Goal: Task Accomplishment & Management: Use online tool/utility

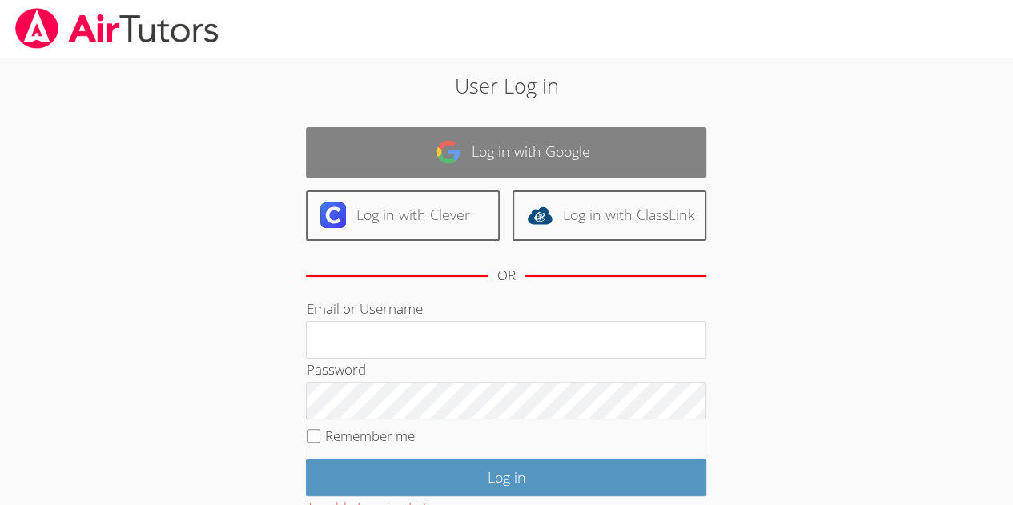
click at [344, 152] on link "Log in with Google" at bounding box center [506, 152] width 400 height 50
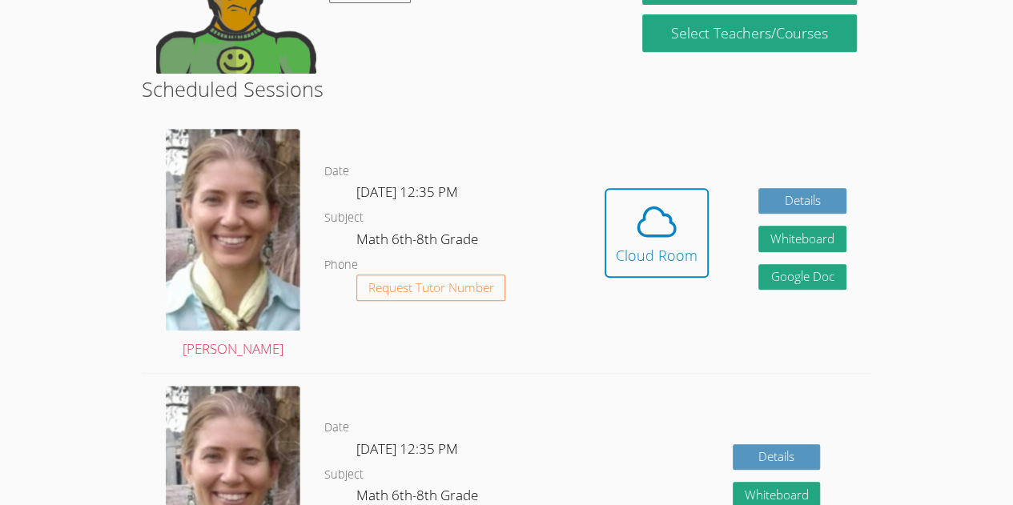
scroll to position [363, 0]
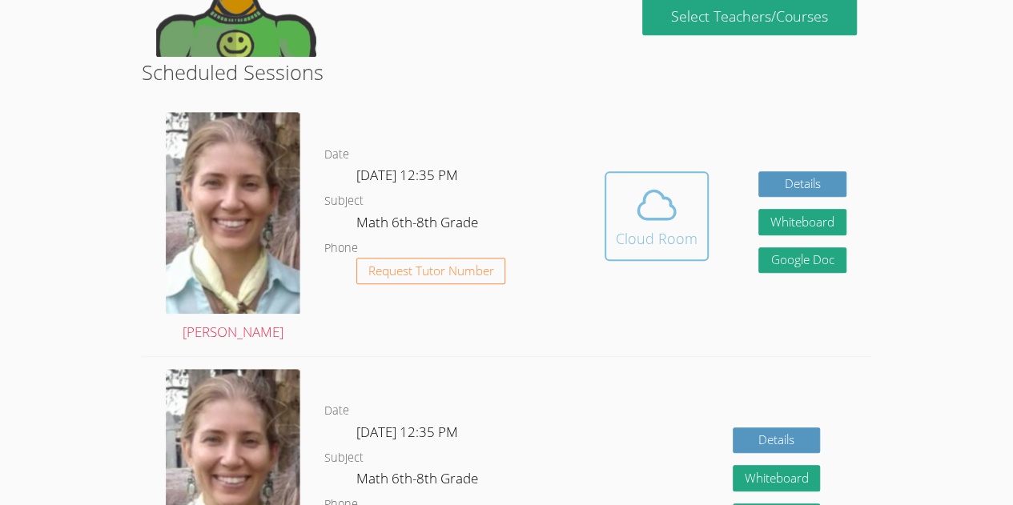
click at [670, 223] on icon at bounding box center [656, 205] width 45 height 45
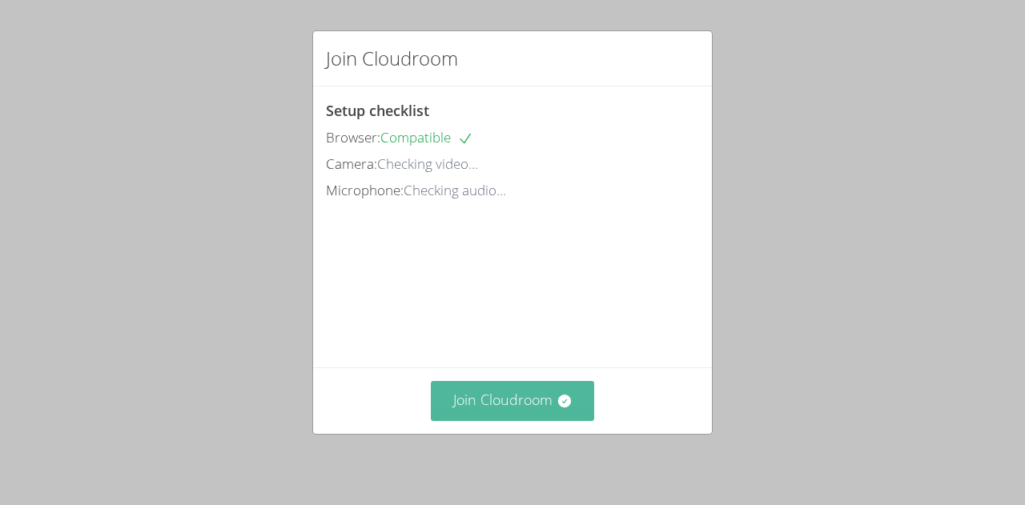
click at [479, 403] on button "Join Cloudroom" at bounding box center [513, 400] width 164 height 39
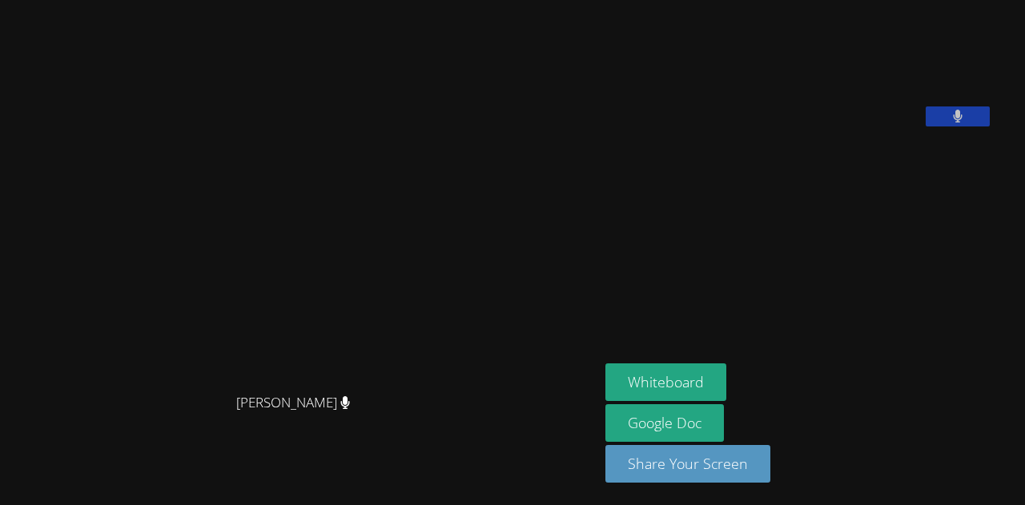
click at [990, 127] on button at bounding box center [958, 117] width 64 height 20
click at [966, 123] on icon at bounding box center [957, 117] width 17 height 14
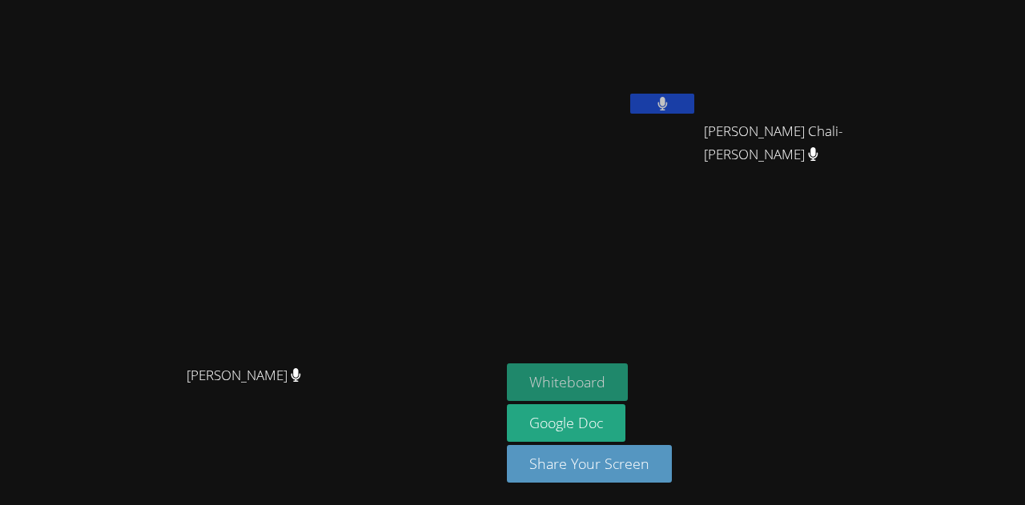
click at [628, 386] on button "Whiteboard" at bounding box center [567, 383] width 121 height 38
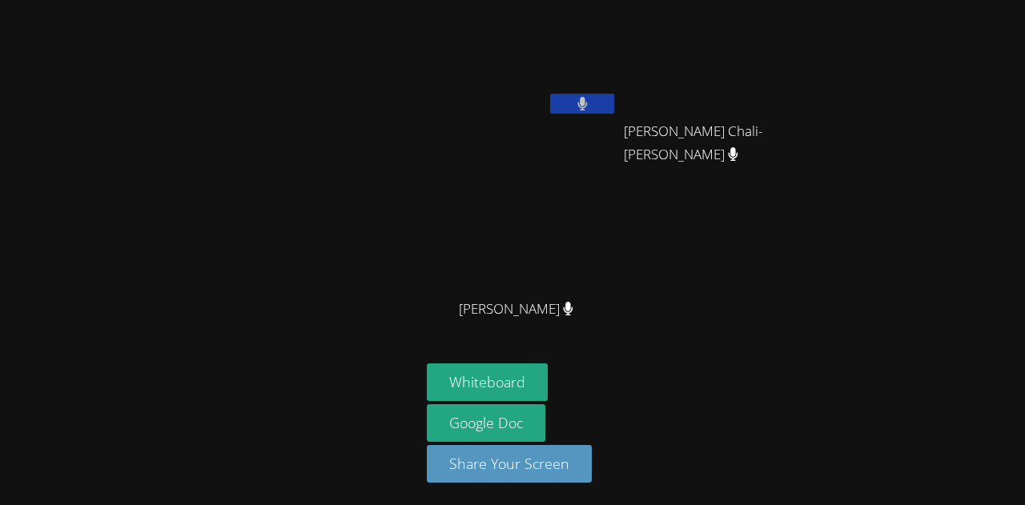
click at [175, 269] on div at bounding box center [210, 252] width 408 height 492
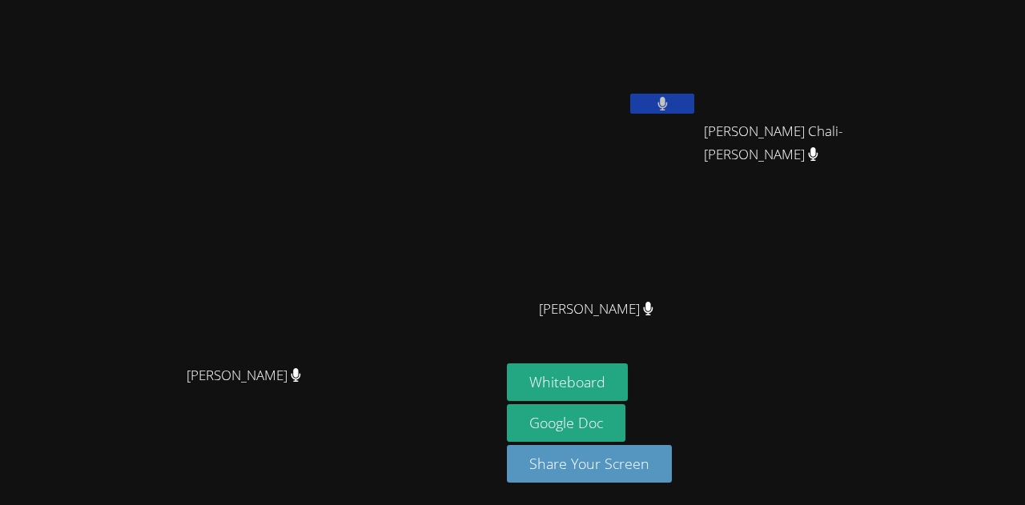
click at [416, 219] on div "[PERSON_NAME]" at bounding box center [250, 220] width 488 height 275
drag, startPoint x: 259, startPoint y: 200, endPoint x: 531, endPoint y: 4, distance: 335.0
click at [694, 95] on button at bounding box center [662, 104] width 64 height 20
click at [693, 170] on div "[PERSON_NAME] [PERSON_NAME] [PERSON_NAME]" at bounding box center [602, 91] width 191 height 171
click at [694, 95] on button at bounding box center [662, 104] width 64 height 20
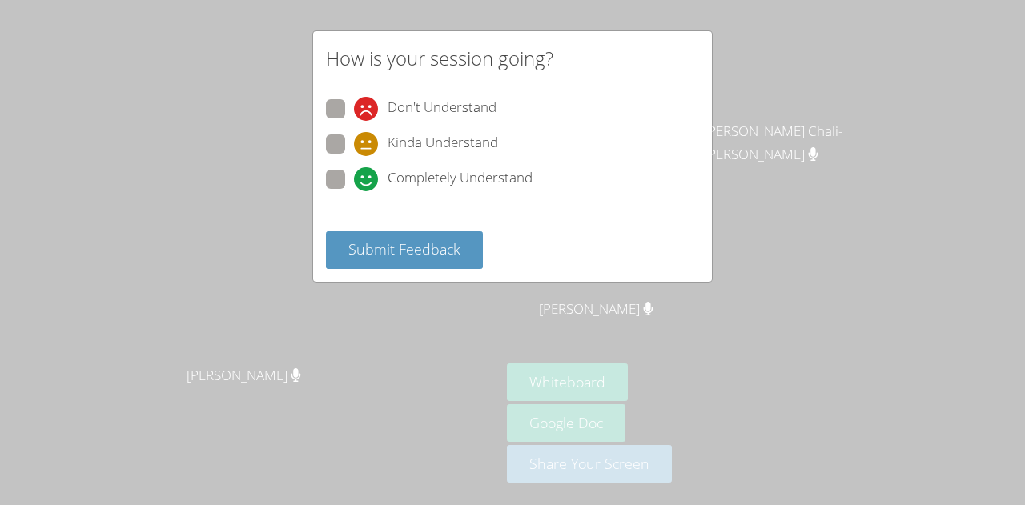
click at [360, 187] on icon at bounding box center [366, 179] width 24 height 24
click at [360, 183] on input "Completely Understand" at bounding box center [361, 177] width 14 height 14
radio input "true"
click at [469, 213] on div "Don't Understand Kinda Understand Completely Understand" at bounding box center [512, 151] width 399 height 131
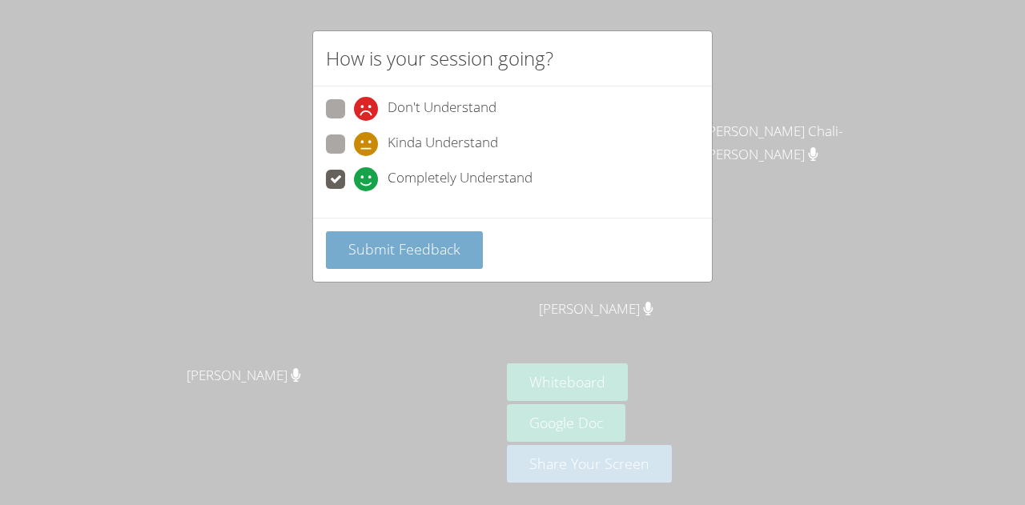
click at [457, 243] on span "Submit Feedback" at bounding box center [404, 248] width 112 height 19
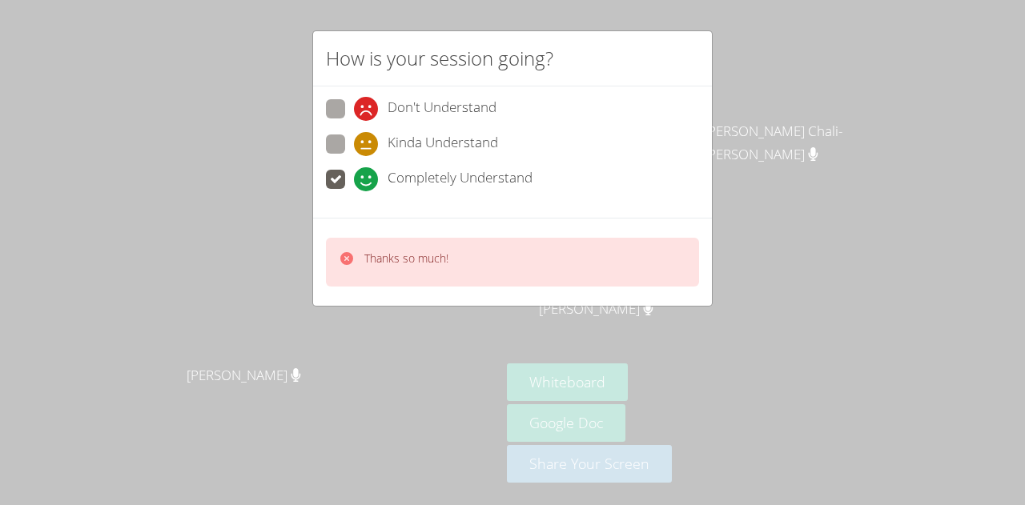
click at [346, 37] on div "How is your session going?" at bounding box center [512, 58] width 399 height 55
click at [348, 83] on video at bounding box center [251, 220] width 240 height 275
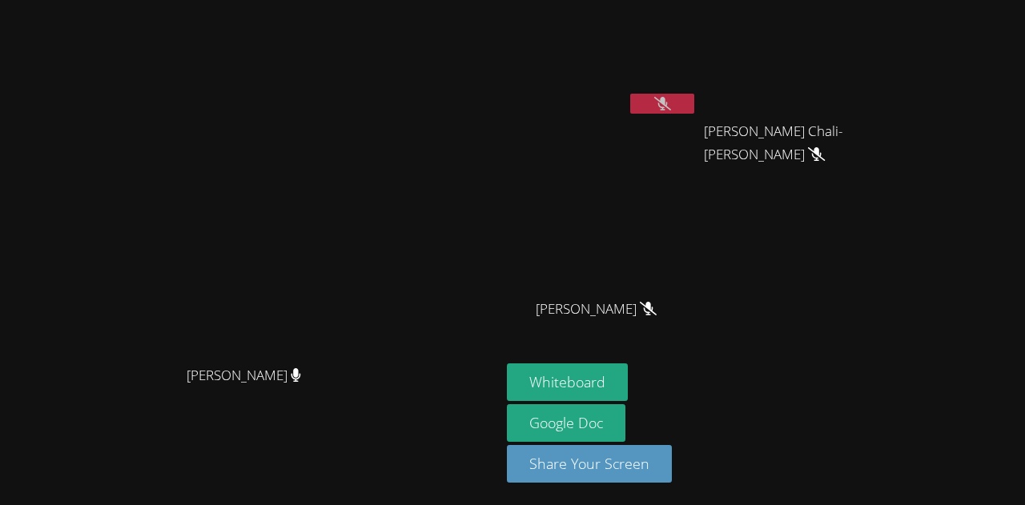
click at [694, 101] on button at bounding box center [662, 104] width 64 height 20
click at [694, 99] on button at bounding box center [662, 104] width 64 height 20
click at [694, 97] on button at bounding box center [662, 104] width 64 height 20
